Goal: Communication & Community: Participate in discussion

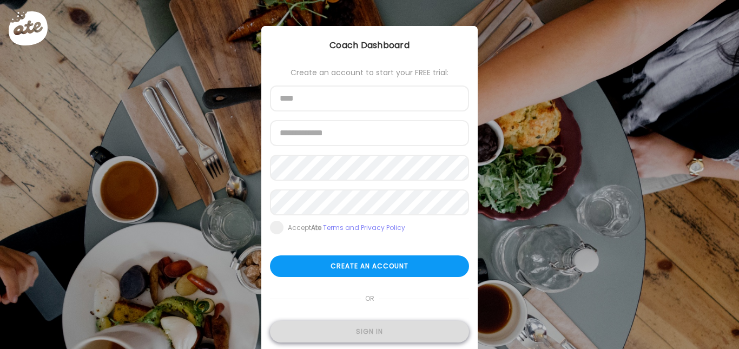
click at [361, 332] on div "Sign in" at bounding box center [369, 332] width 199 height 22
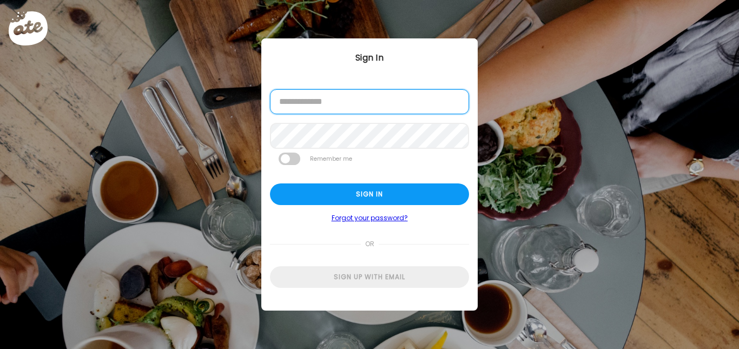
click at [350, 105] on input "email" at bounding box center [369, 101] width 199 height 25
type input "**********"
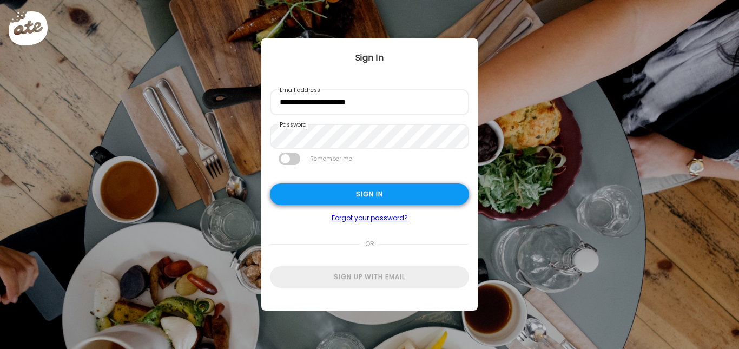
click at [315, 200] on div "Sign in" at bounding box center [369, 194] width 199 height 22
type input "**********"
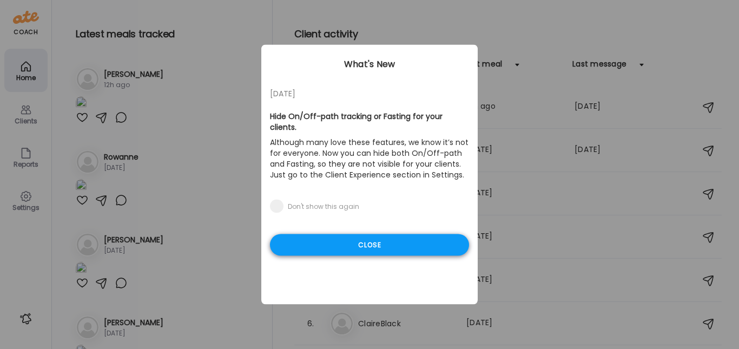
click at [347, 234] on div "Close" at bounding box center [369, 245] width 199 height 22
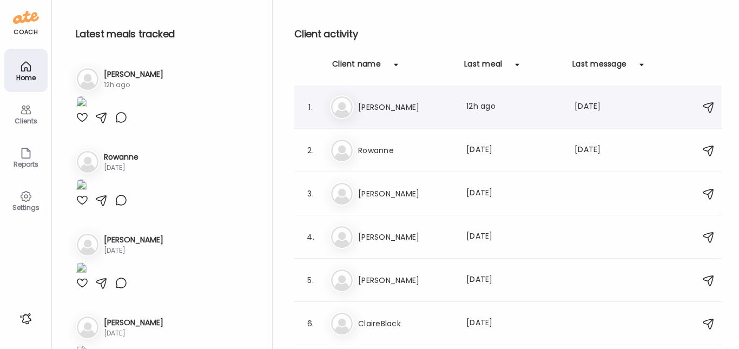
click at [391, 112] on h3 "[PERSON_NAME]" at bounding box center [405, 107] width 95 height 13
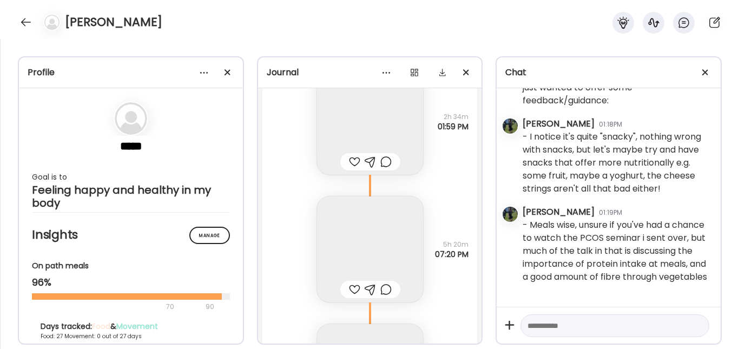
scroll to position [23492, 0]
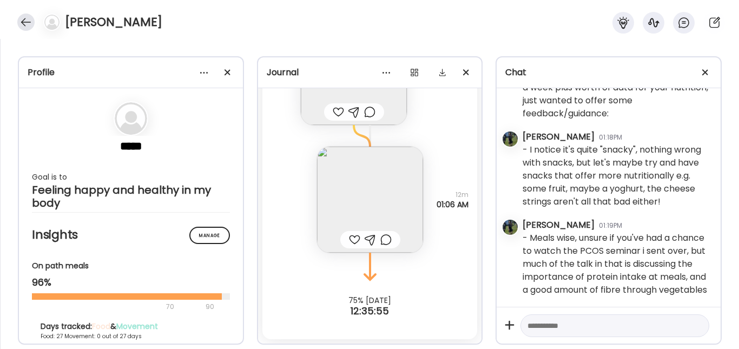
click at [23, 22] on div at bounding box center [25, 22] width 17 height 17
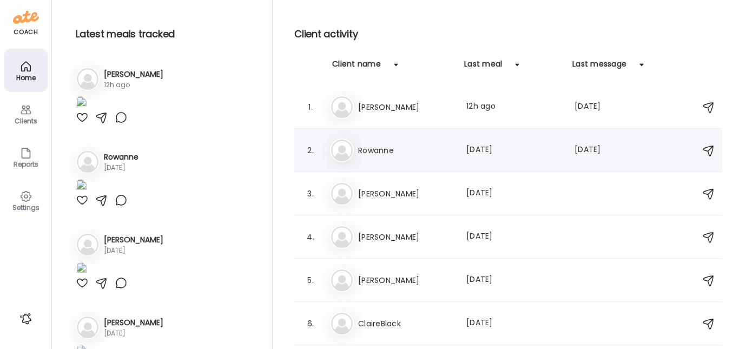
click at [385, 148] on h3 "Rowanne" at bounding box center [405, 150] width 95 height 13
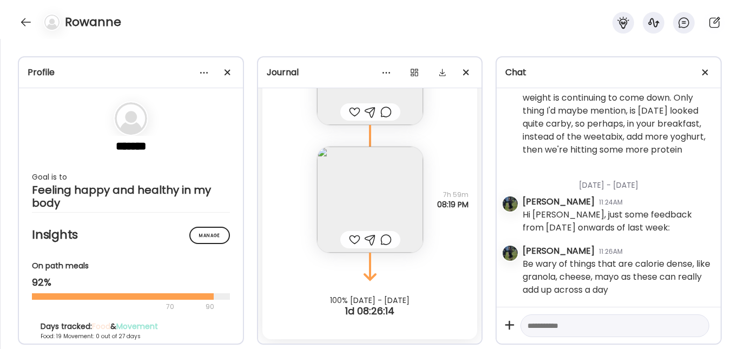
scroll to position [90, 0]
click at [376, 181] on img at bounding box center [370, 200] width 106 height 106
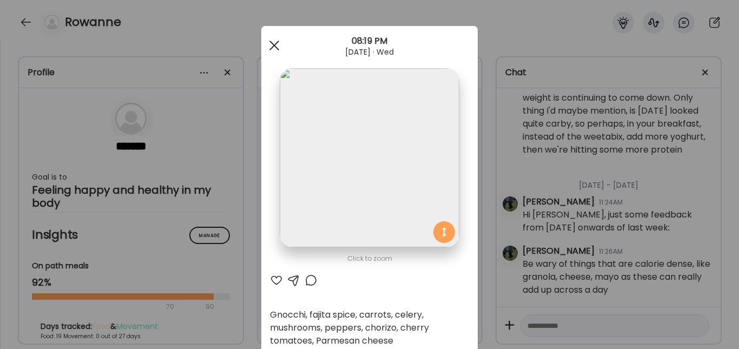
click at [271, 44] on span at bounding box center [274, 46] width 10 height 10
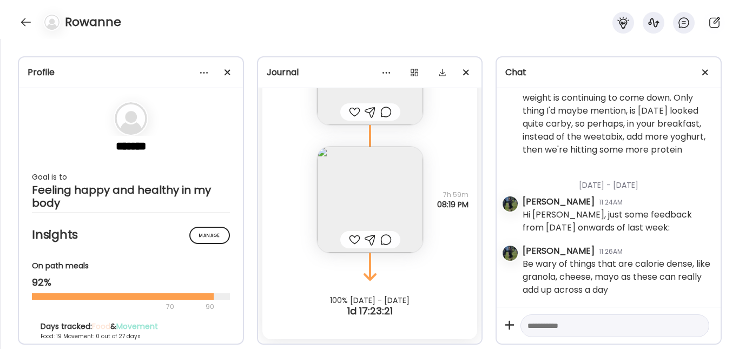
click at [350, 195] on img at bounding box center [370, 200] width 106 height 106
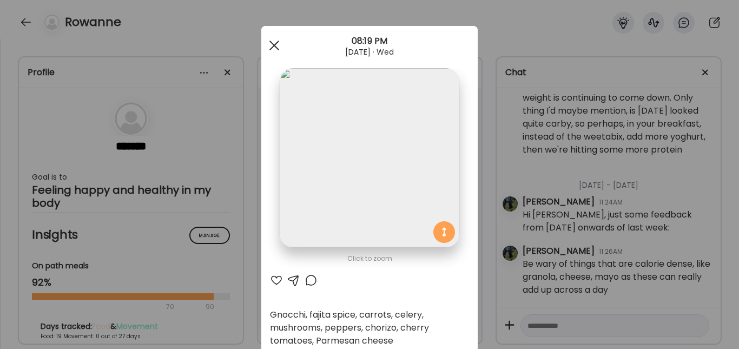
click at [272, 44] on span at bounding box center [274, 46] width 10 height 10
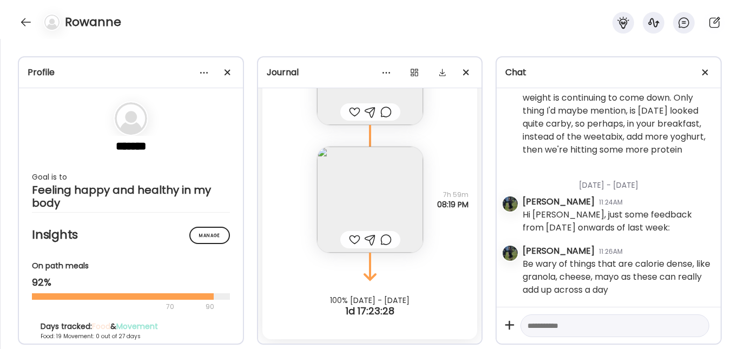
click at [349, 238] on div at bounding box center [354, 239] width 11 height 13
click at [385, 244] on div at bounding box center [385, 239] width 11 height 13
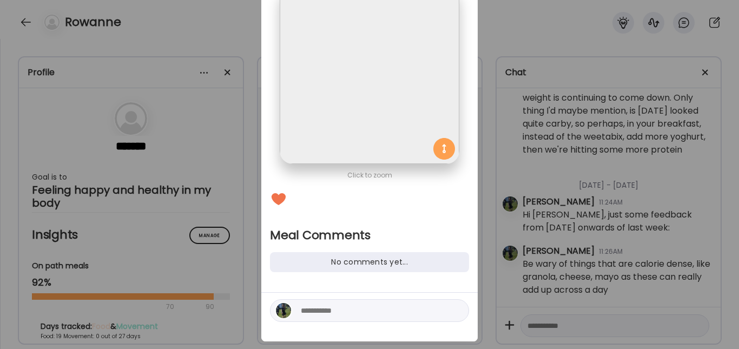
scroll to position [102, 0]
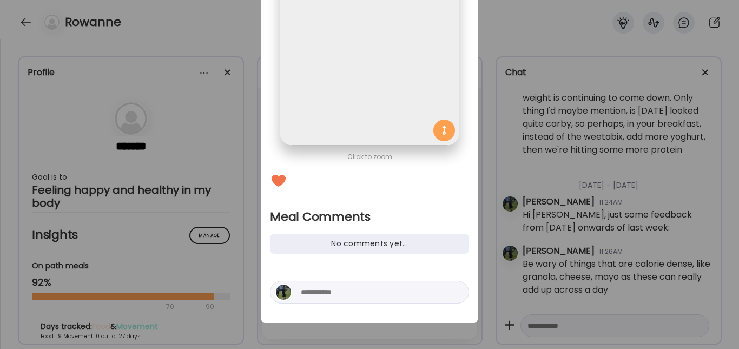
click at [333, 250] on div "No comments yet..." at bounding box center [369, 244] width 199 height 20
click at [325, 289] on textarea at bounding box center [374, 292] width 146 height 13
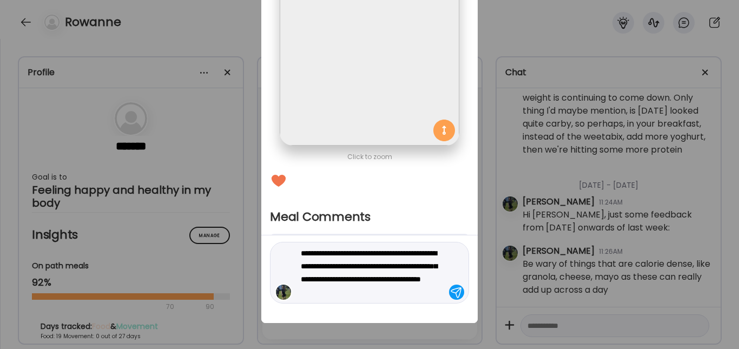
type textarea "**********"
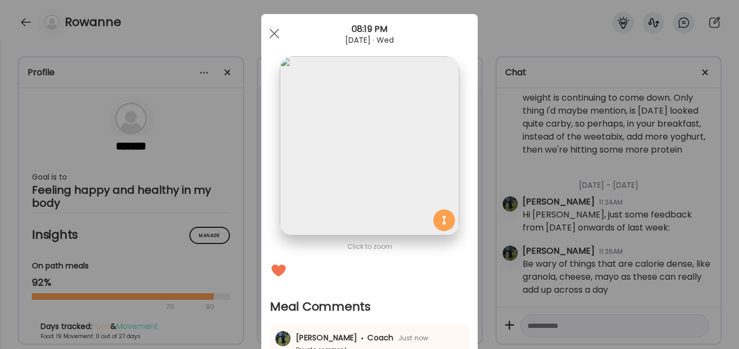
scroll to position [0, 0]
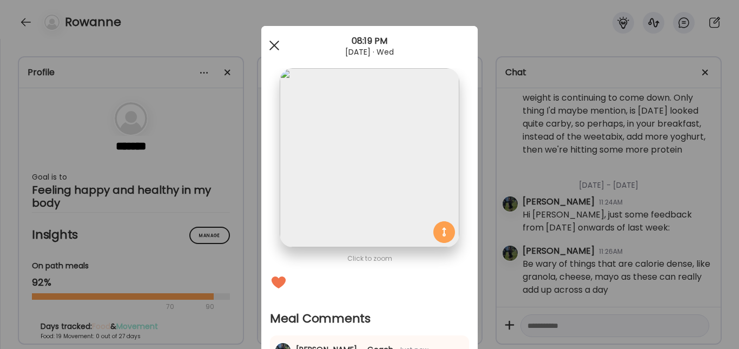
click at [273, 48] on span at bounding box center [274, 46] width 10 height 10
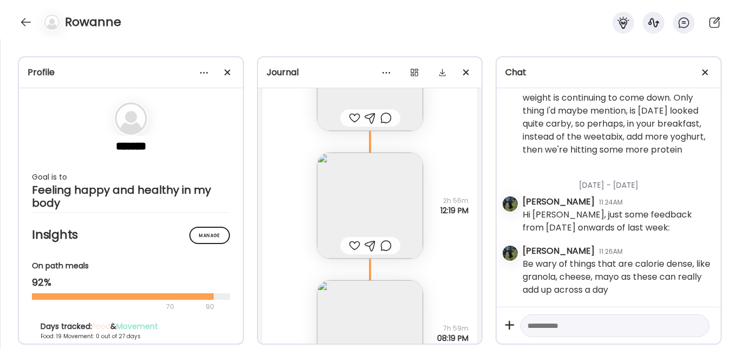
scroll to position [13576, 0]
click at [369, 196] on img at bounding box center [370, 207] width 106 height 106
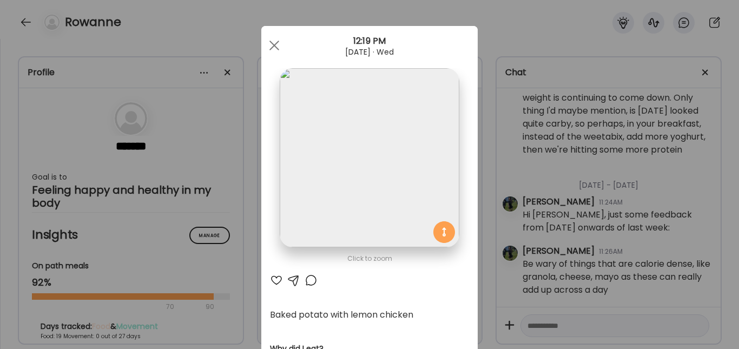
click at [270, 277] on div at bounding box center [276, 280] width 13 height 13
click at [271, 42] on div at bounding box center [274, 46] width 22 height 22
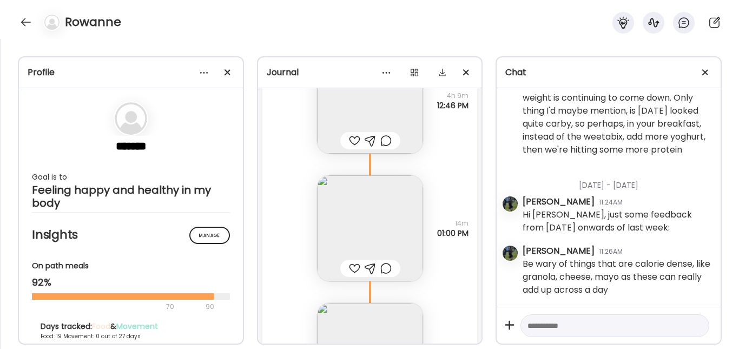
scroll to position [12994, 0]
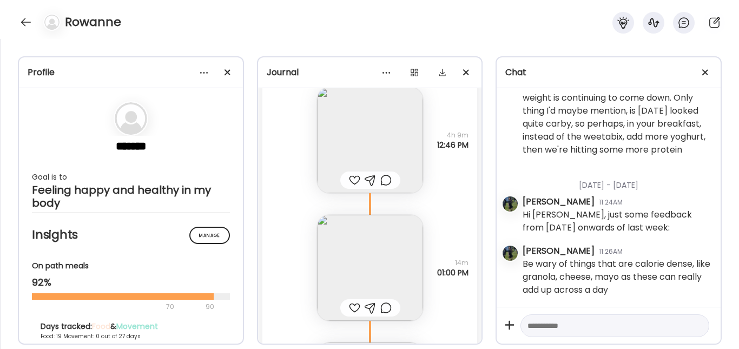
click at [380, 148] on img at bounding box center [370, 140] width 106 height 106
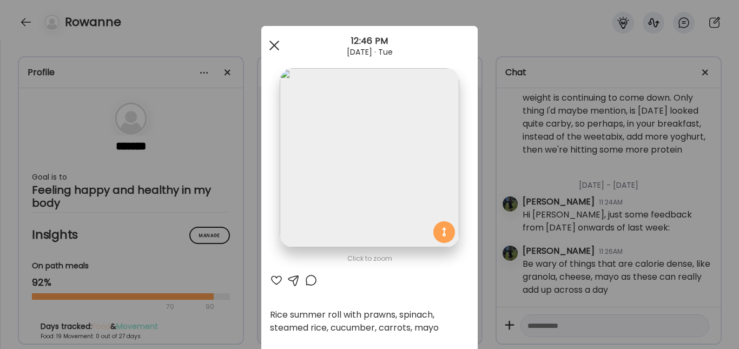
click at [269, 38] on div at bounding box center [274, 46] width 22 height 22
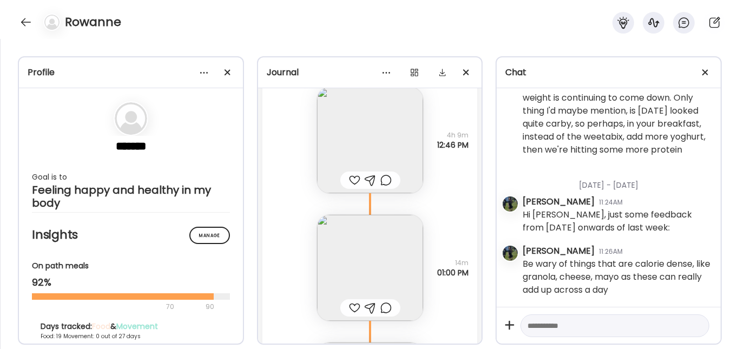
click at [31, 14] on div "Rowanne" at bounding box center [369, 19] width 739 height 39
click at [28, 19] on div at bounding box center [25, 22] width 17 height 17
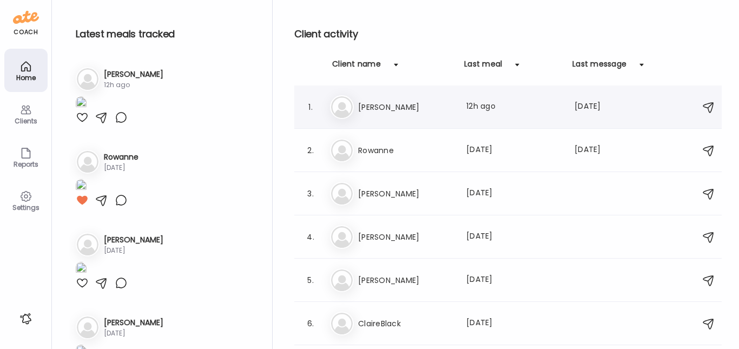
click at [387, 122] on div "1. Sa [PERSON_NAME] Last meal: 12h ago Last message: [DATE] You: - Meals wise, …" at bounding box center [507, 106] width 427 height 43
click at [378, 109] on h3 "[PERSON_NAME]" at bounding box center [405, 107] width 95 height 13
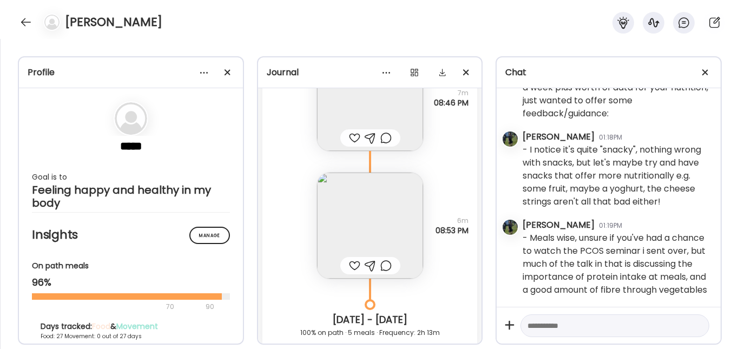
scroll to position [22816, 0]
click at [367, 215] on img at bounding box center [370, 227] width 106 height 106
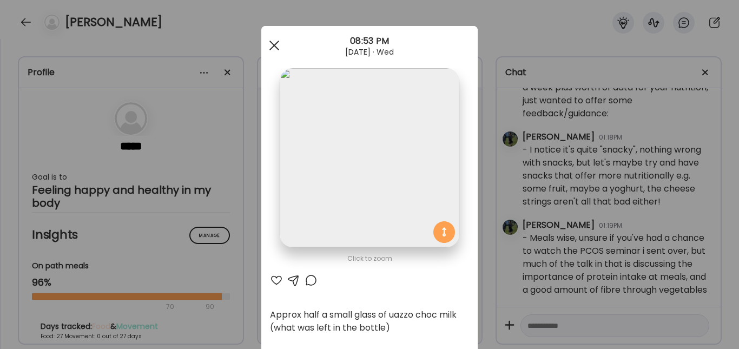
click at [267, 50] on div at bounding box center [274, 46] width 22 height 22
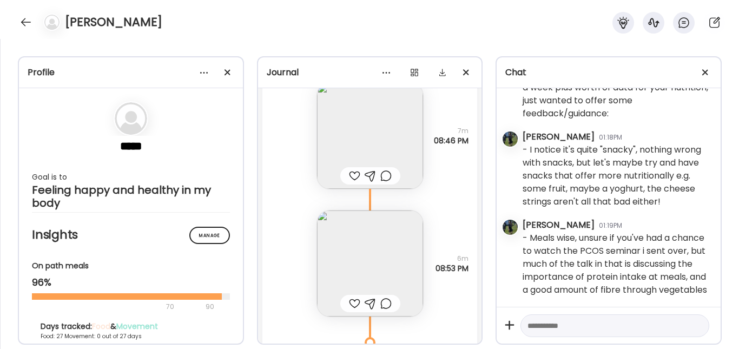
scroll to position [22734, 0]
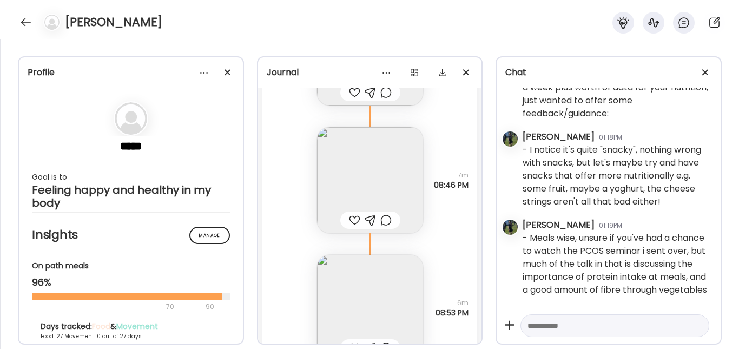
click at [332, 164] on img at bounding box center [370, 180] width 106 height 106
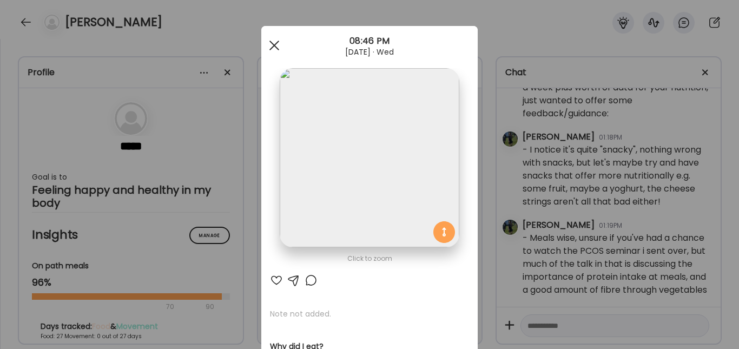
click at [268, 50] on div at bounding box center [274, 46] width 22 height 22
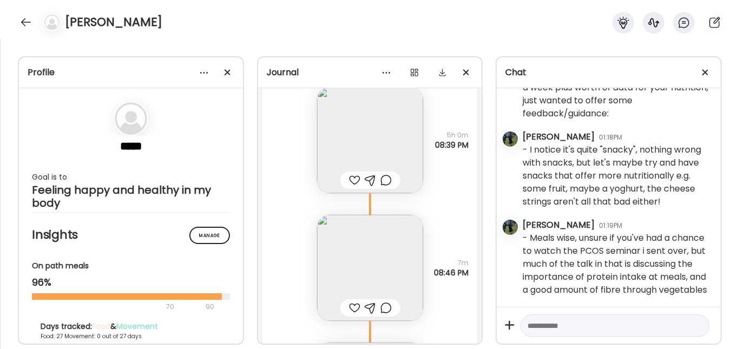
scroll to position [305, 0]
